Goal: Transaction & Acquisition: Register for event/course

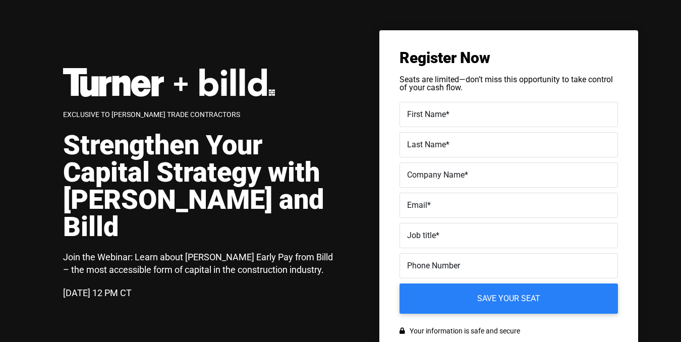
click at [460, 113] on label "First Name *" at bounding box center [508, 114] width 203 height 15
click at [460, 113] on input "First Name *" at bounding box center [508, 114] width 218 height 25
type input "Ariana"
type input "[PERSON_NAME]"
type input "Billd"
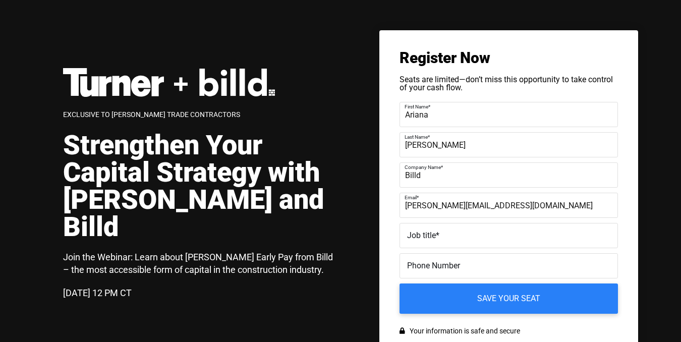
type input "[PERSON_NAME][EMAIL_ADDRESS][DOMAIN_NAME]"
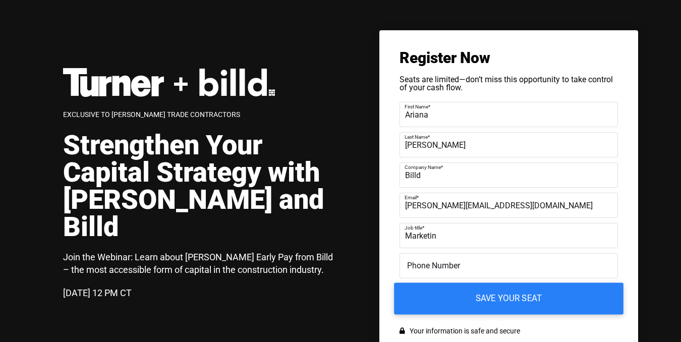
type input "Marketin"
click at [490, 294] on input "Save your seat" at bounding box center [508, 299] width 229 height 32
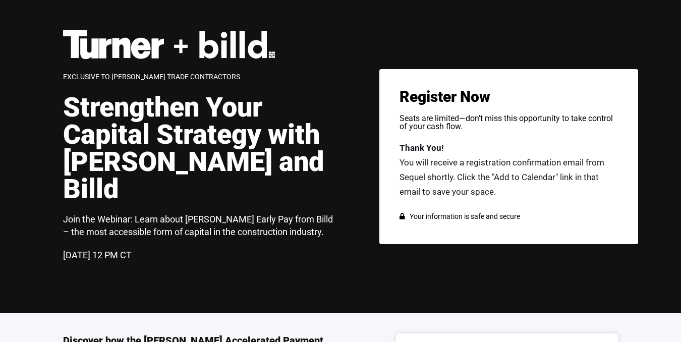
click at [506, 120] on div "Register Now Seats are limited—don’t miss this opportunity to take control of y…" at bounding box center [508, 156] width 259 height 175
